Goal: Task Accomplishment & Management: Manage account settings

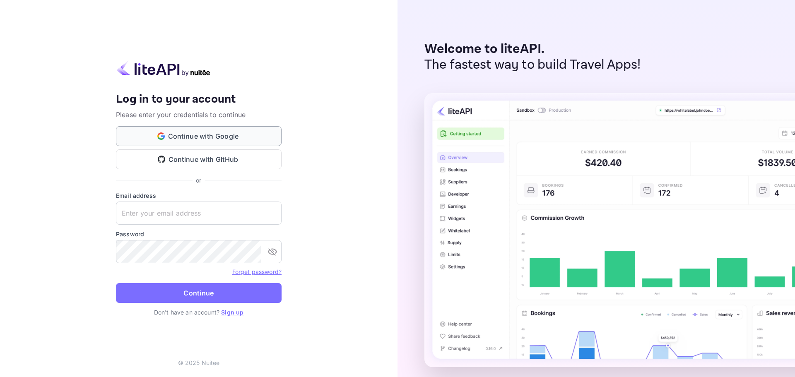
click at [216, 139] on button "Continue with Google" at bounding box center [199, 136] width 166 height 20
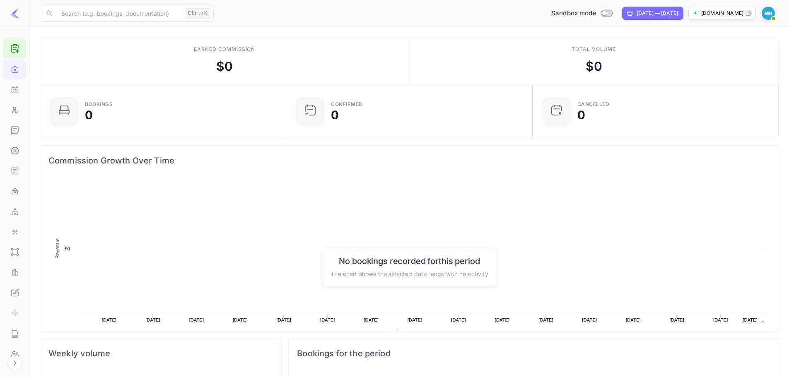
scroll to position [128, 235]
click at [17, 286] on div "Whitelabel" at bounding box center [14, 293] width 23 height 20
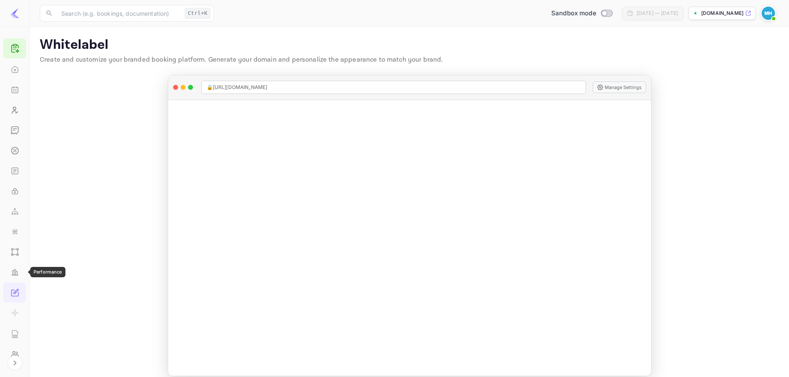
click at [20, 268] on div "Performance" at bounding box center [14, 272] width 23 height 20
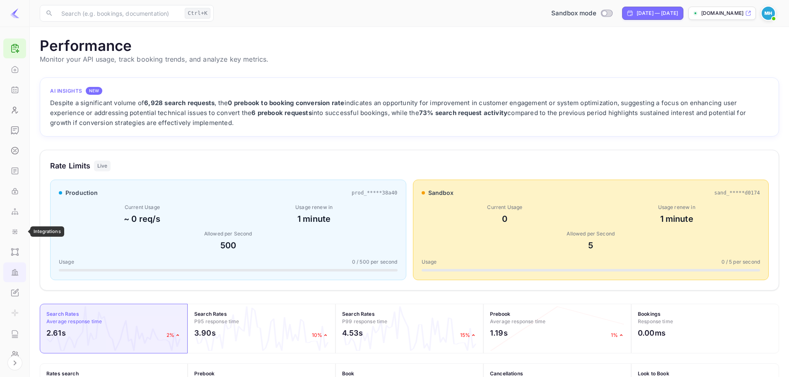
click at [15, 234] on icon "Integrations" at bounding box center [15, 232] width 8 height 8
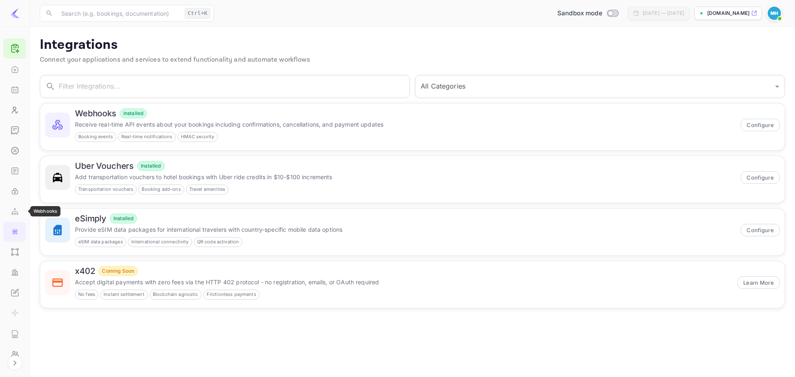
click at [11, 209] on icon "Webhooks" at bounding box center [15, 211] width 8 height 8
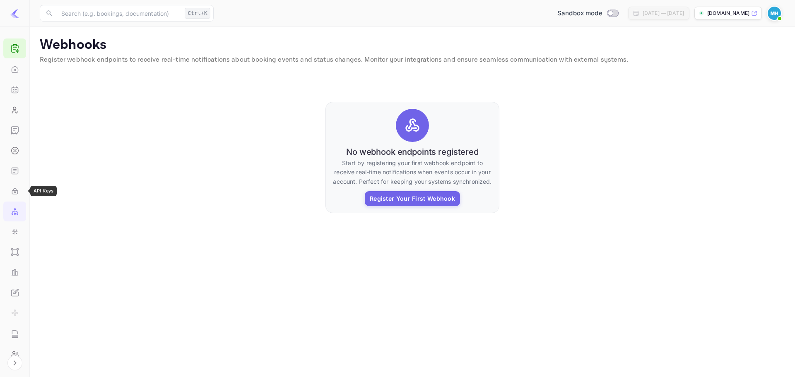
click at [11, 188] on icon "API Keys" at bounding box center [15, 191] width 8 height 8
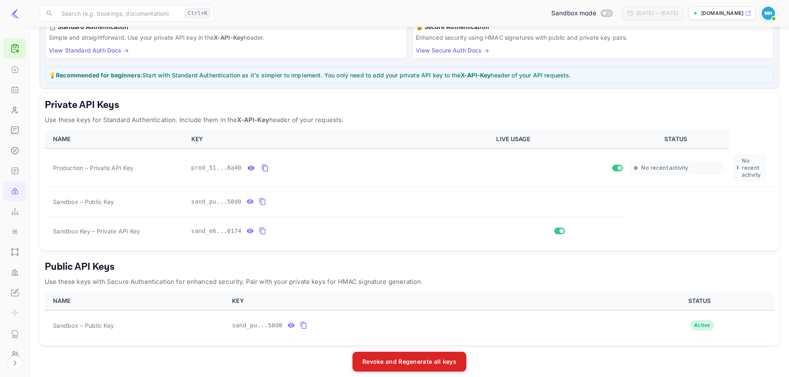
scroll to position [82, 0]
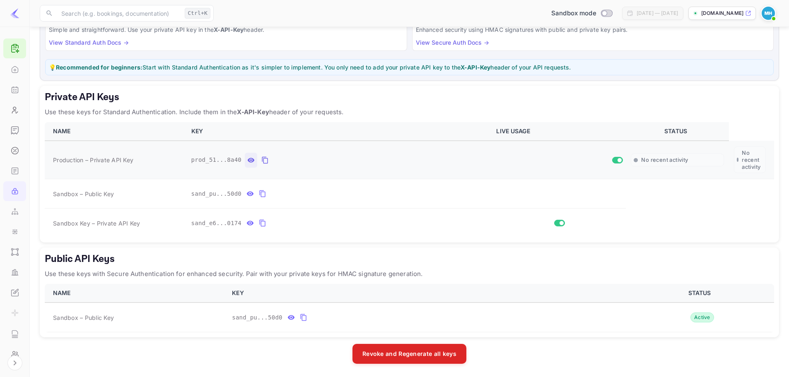
click at [247, 159] on icon "private api keys table" at bounding box center [250, 160] width 7 height 10
click at [358, 160] on icon "private api keys table" at bounding box center [361, 160] width 7 height 10
